Goal: Transaction & Acquisition: Book appointment/travel/reservation

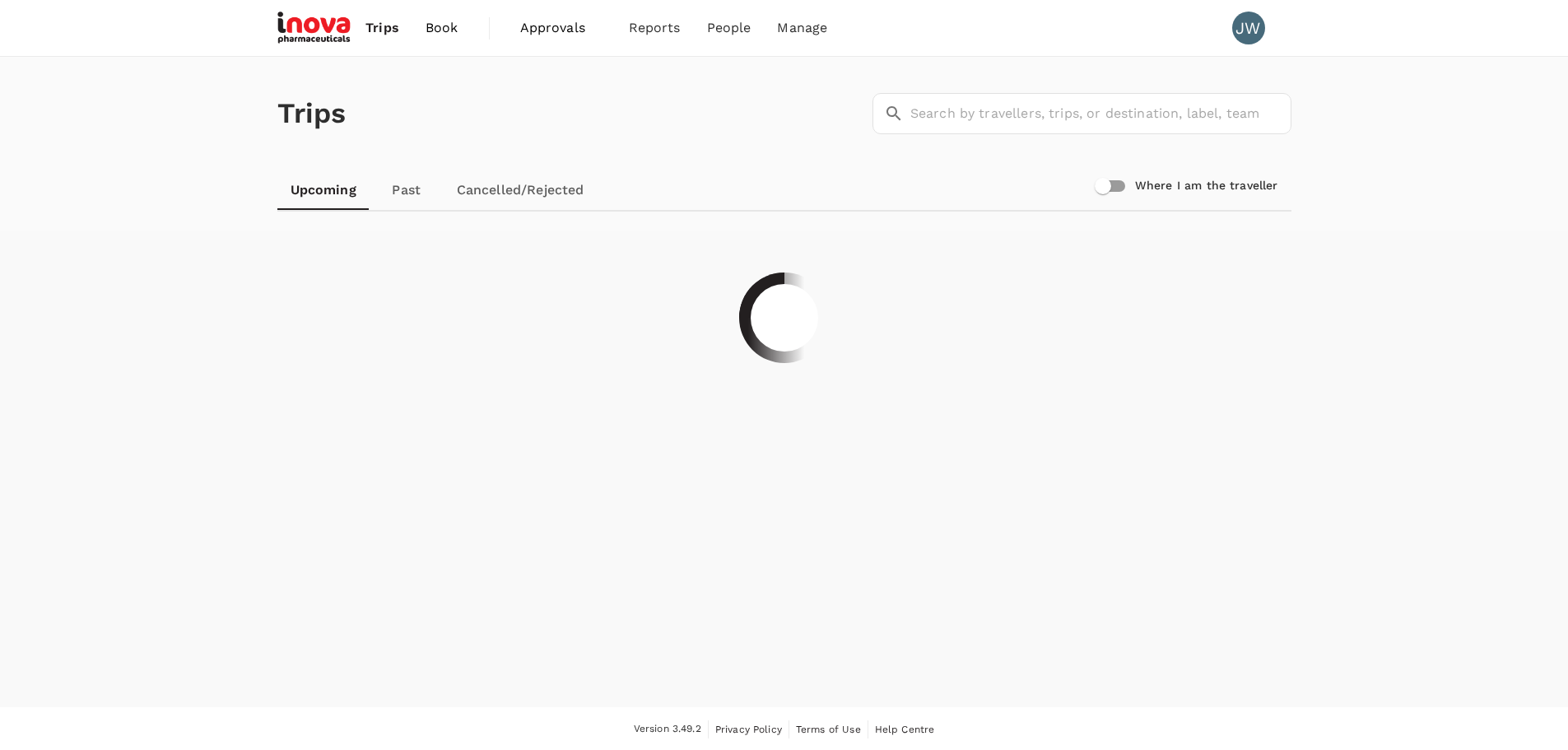
click at [450, 29] on span "Book" at bounding box center [442, 28] width 33 height 20
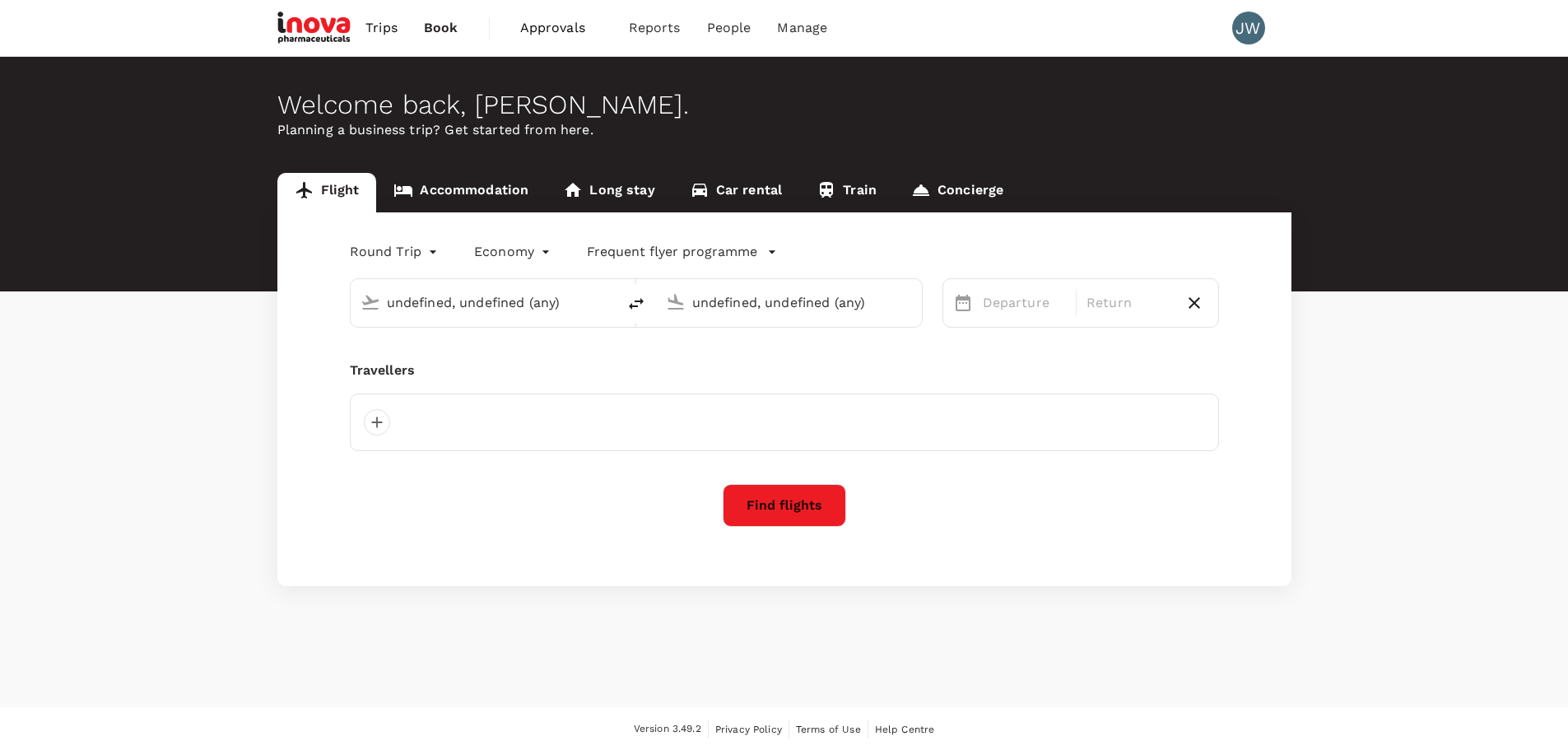
type input "Singapore Changi (SIN)"
type input "Suvarnabhumi Intl (BKK)"
type input "Singapore Changi (SIN)"
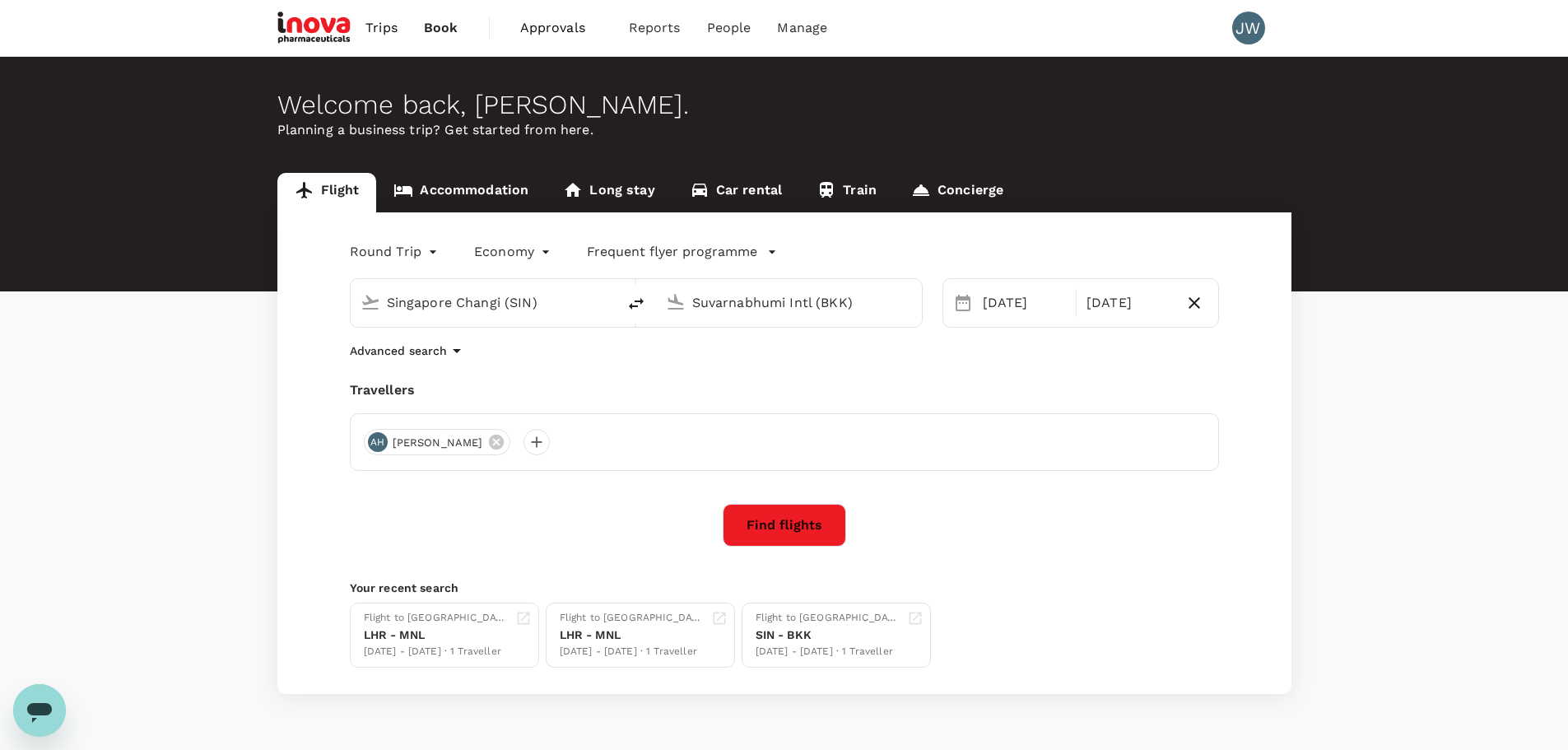
click at [729, 308] on input "Suvarnabhumi Intl (BKK)" at bounding box center [789, 302] width 195 height 26
click at [712, 363] on p "Kunming Changshui Intl" at bounding box center [813, 367] width 287 height 17
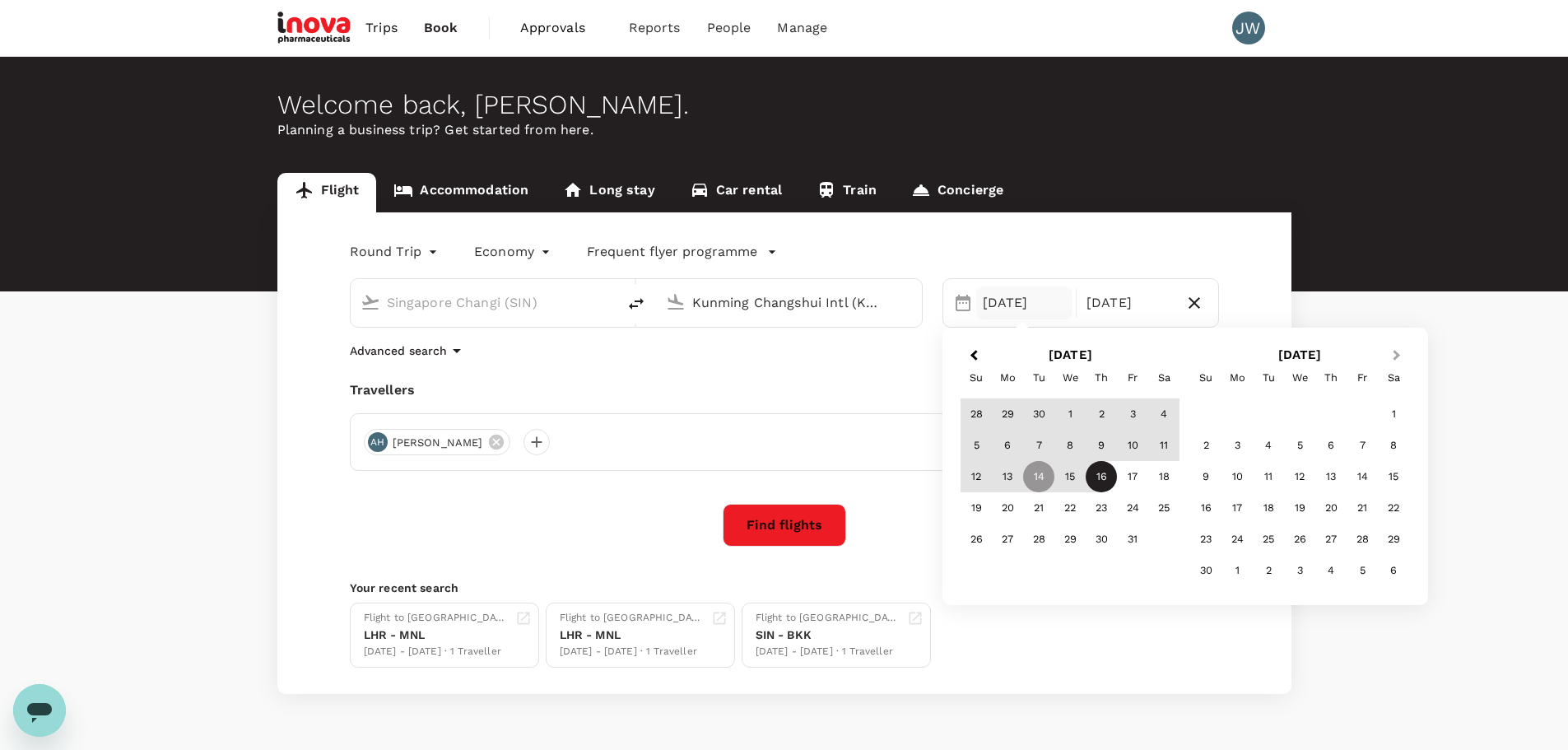
type input "Kunming Changshui Intl (KMG)"
click at [1397, 359] on button "Next Month" at bounding box center [1399, 357] width 27 height 27
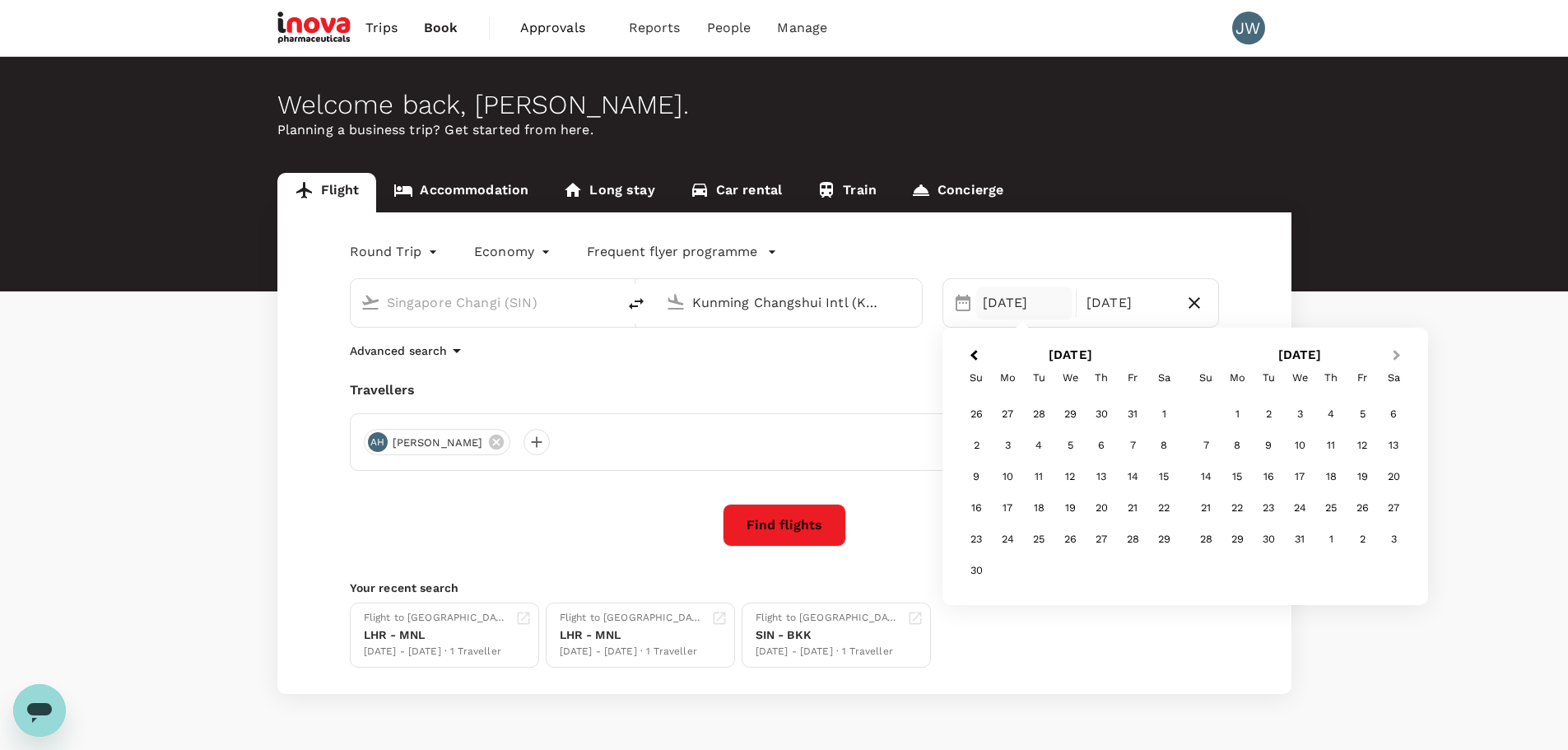
click at [1397, 359] on button "Next Month" at bounding box center [1399, 357] width 27 height 27
click at [1009, 446] on div "8" at bounding box center [1008, 446] width 32 height 32
click at [1133, 444] on div "12" at bounding box center [1133, 446] width 32 height 32
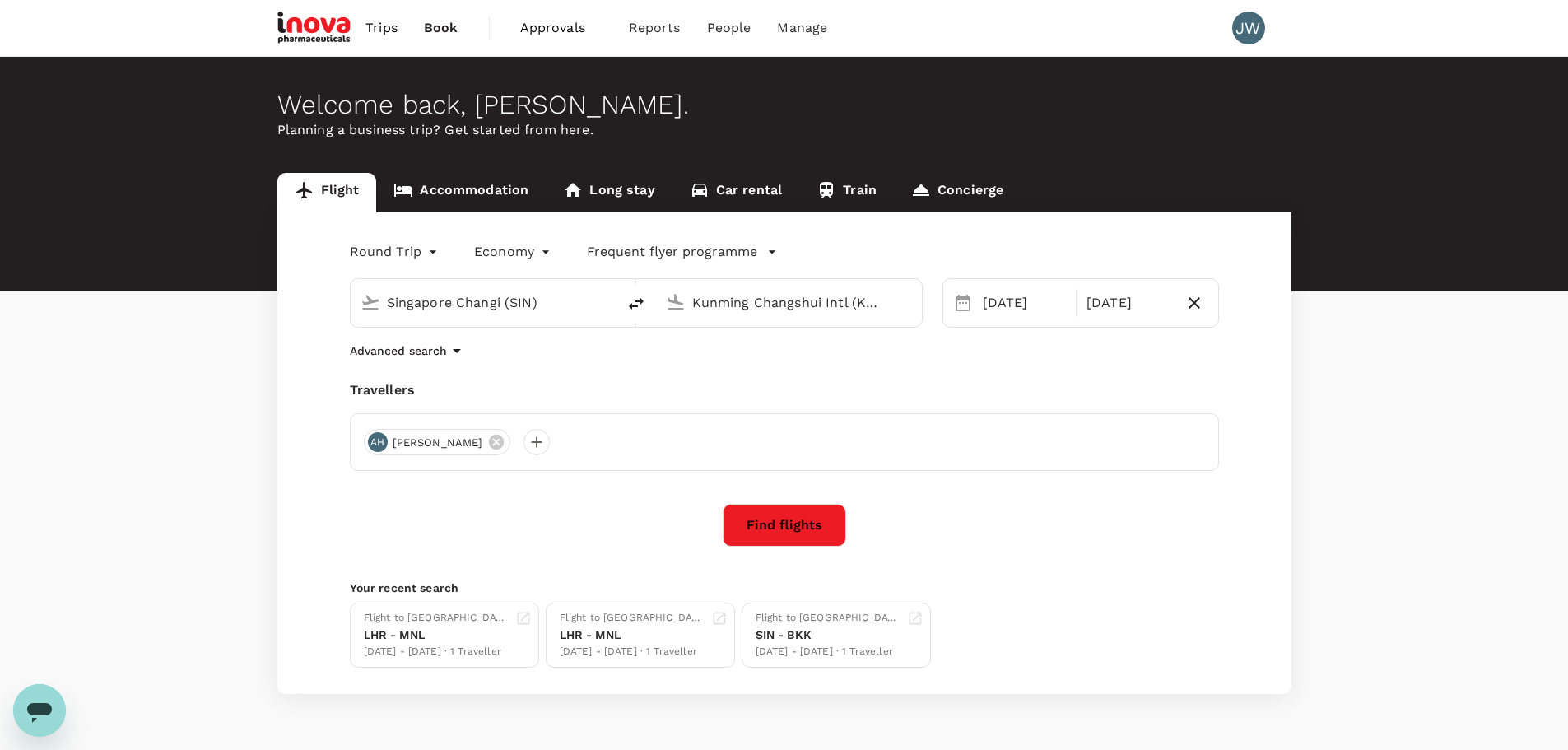
click at [796, 533] on button "Find flights" at bounding box center [784, 526] width 124 height 43
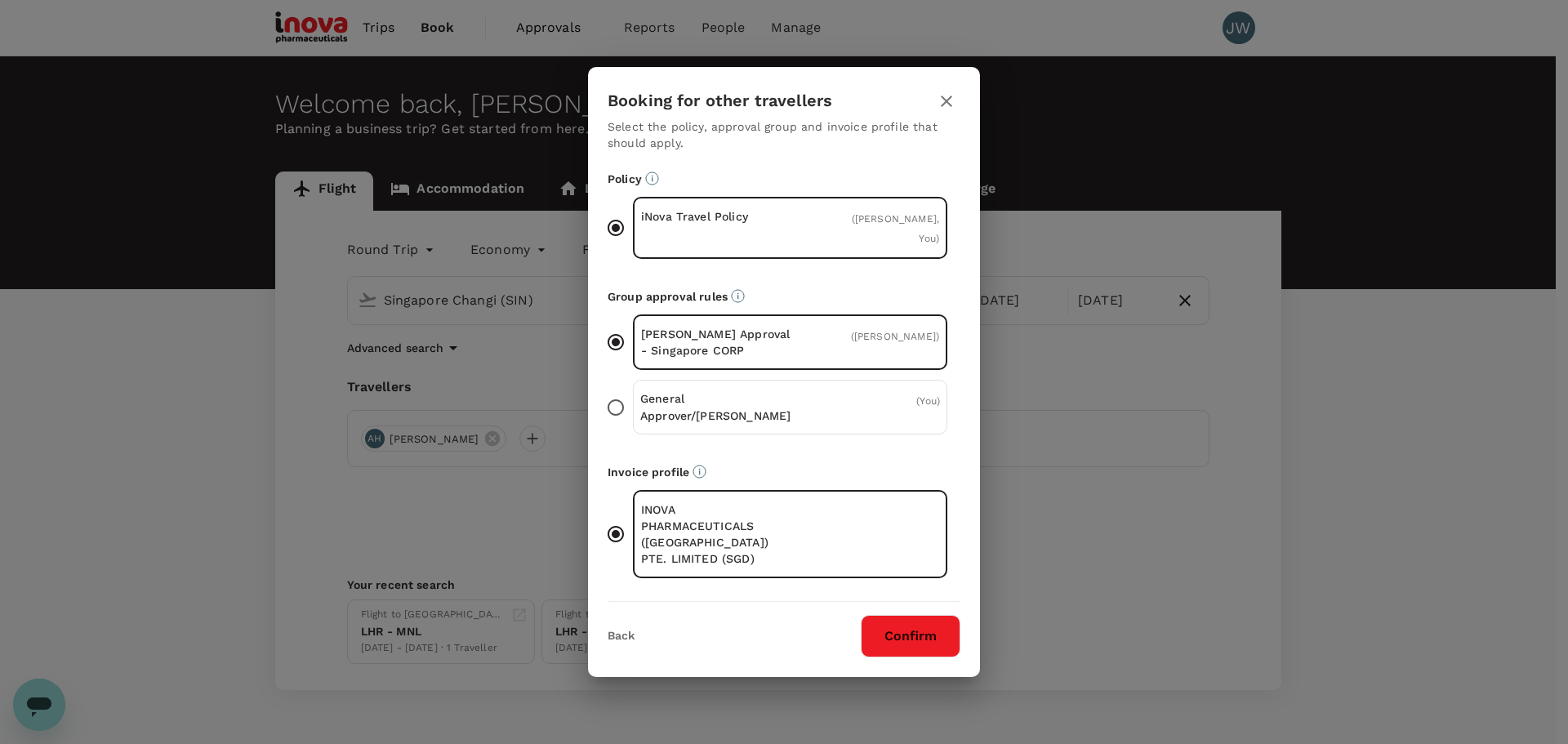
click at [898, 615] on button "Confirm" at bounding box center [910, 637] width 100 height 43
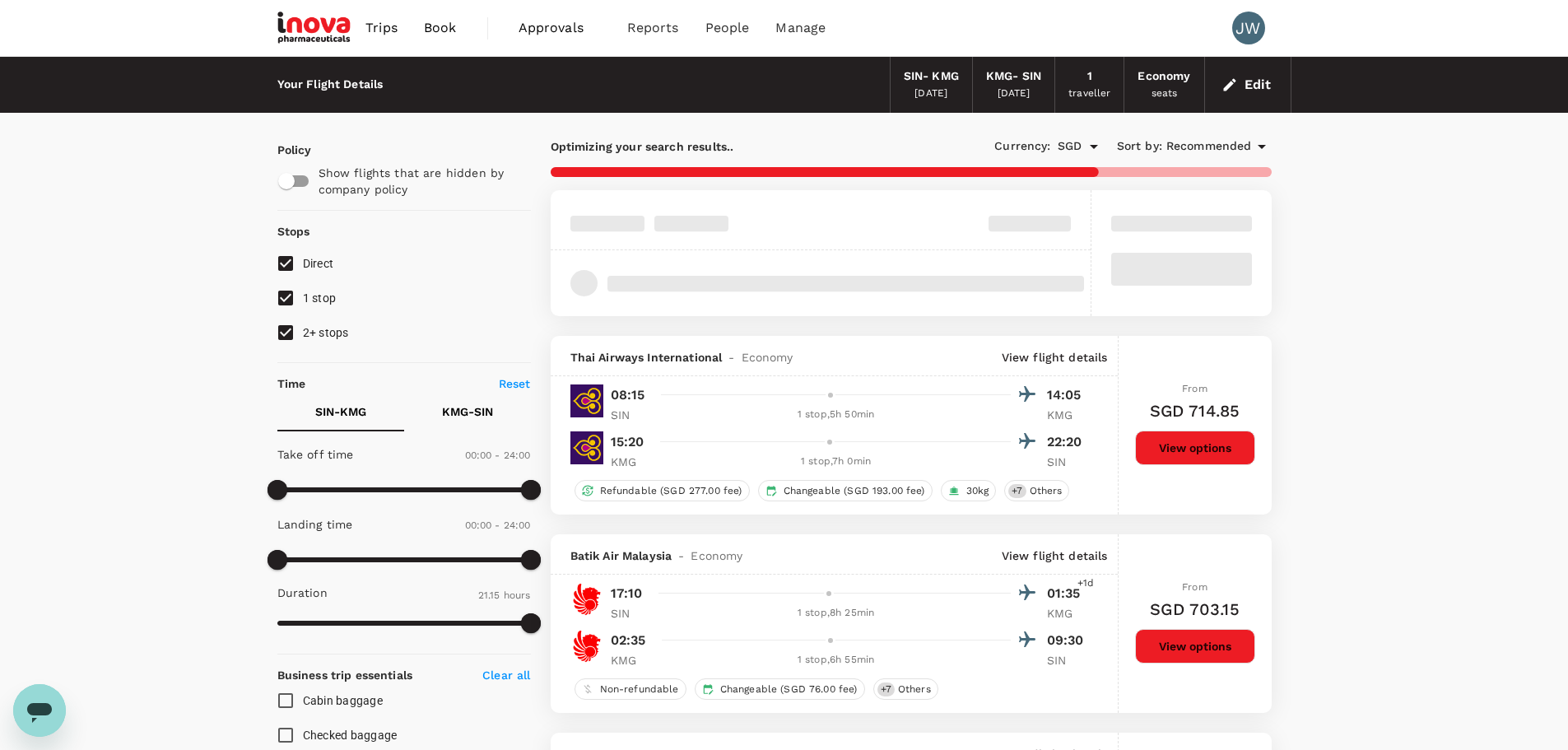
click at [286, 336] on input "2+ stops" at bounding box center [286, 333] width 35 height 35
checkbox input "false"
click at [283, 297] on input "1 stop" at bounding box center [286, 298] width 35 height 35
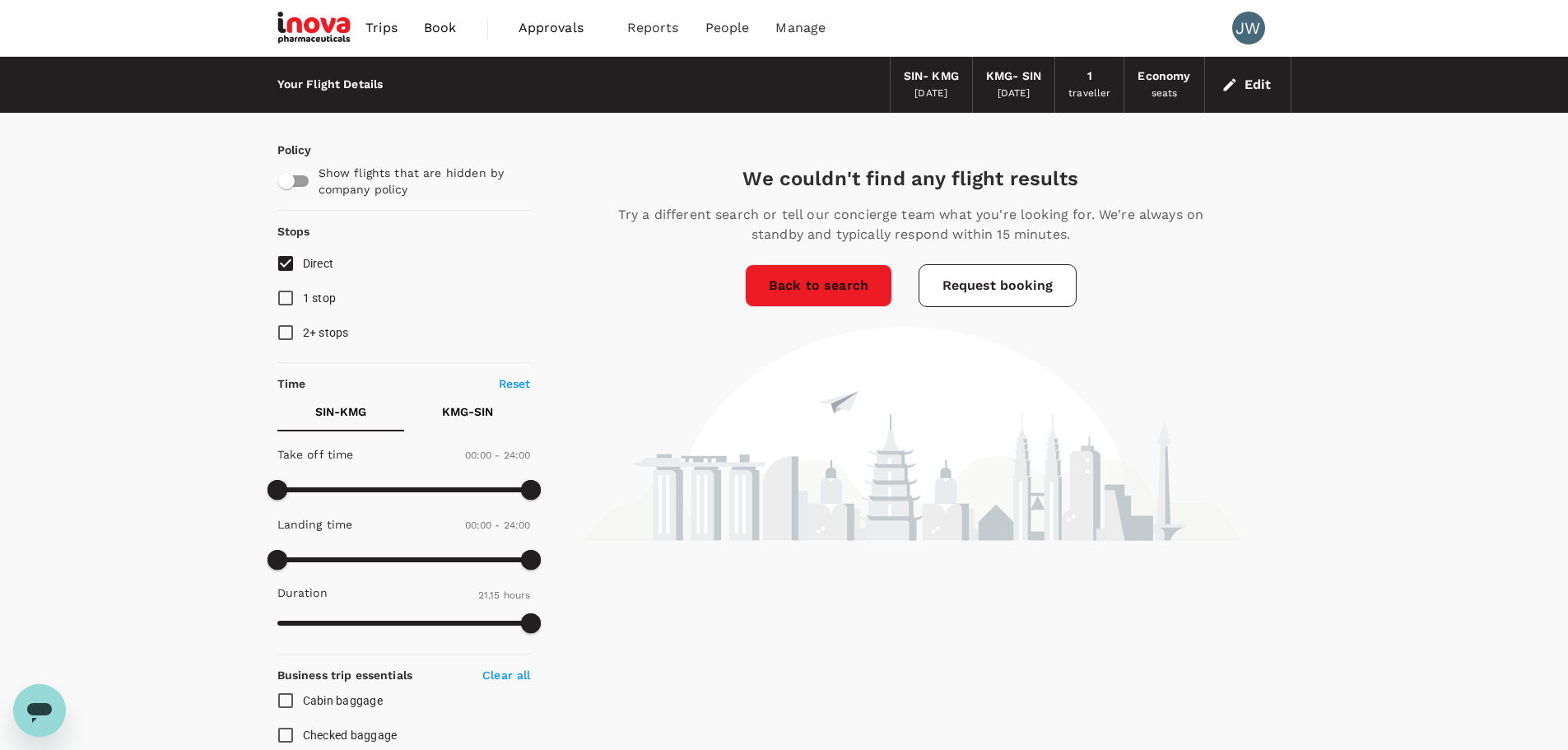
click at [292, 302] on input "1 stop" at bounding box center [286, 298] width 35 height 35
checkbox input "true"
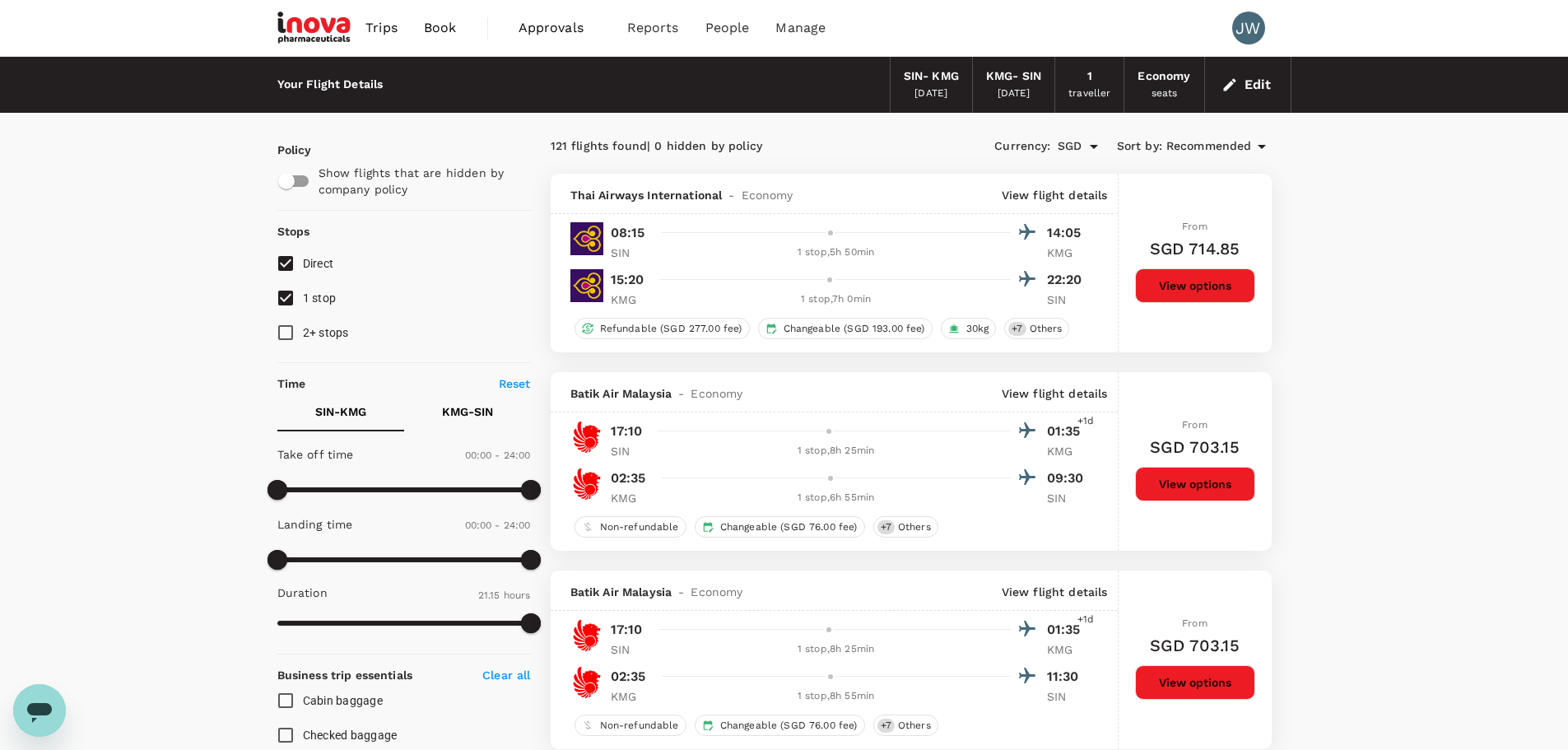
click at [1250, 85] on button "Edit" at bounding box center [1248, 85] width 59 height 27
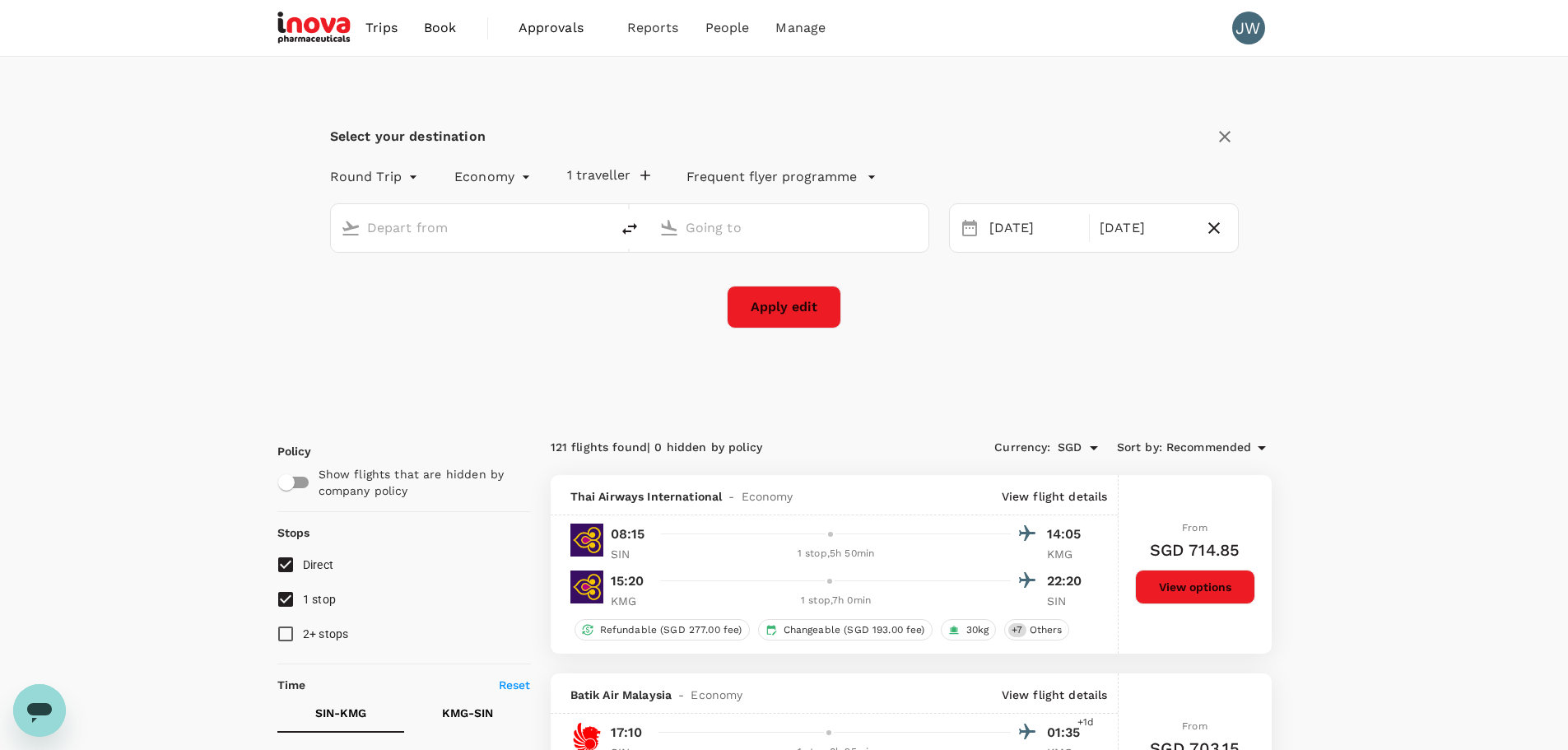
type input "Singapore Changi (SIN)"
type input "Kunming Changshui Intl (KMG)"
